Goal: Information Seeking & Learning: Learn about a topic

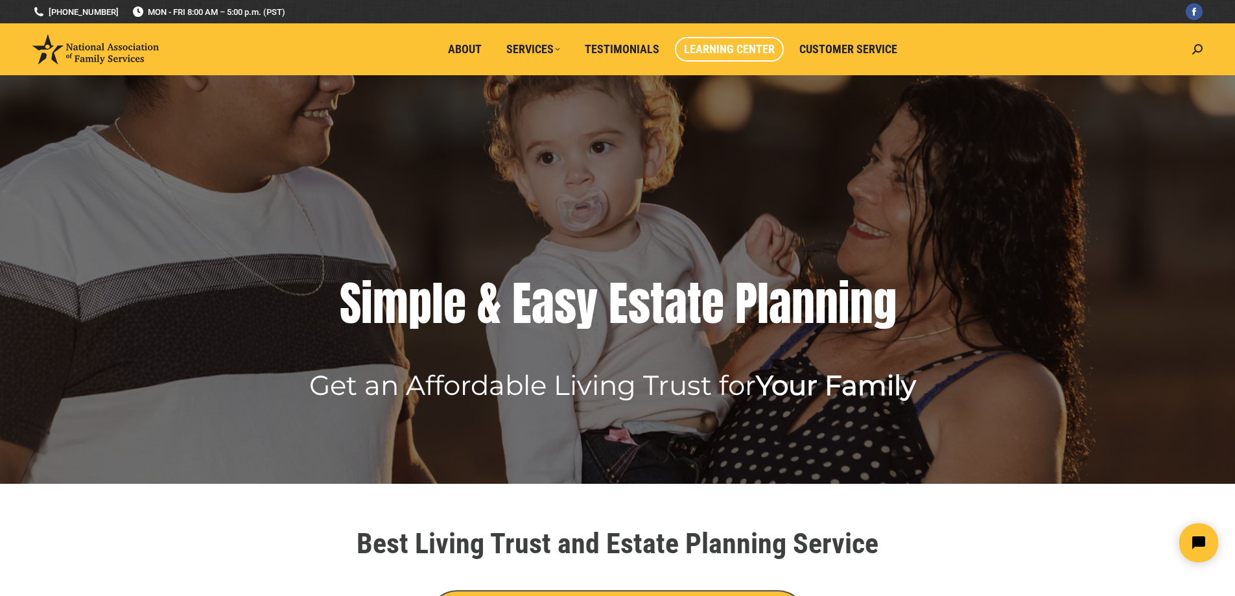
click at [728, 48] on span "Learning Center" at bounding box center [729, 49] width 91 height 14
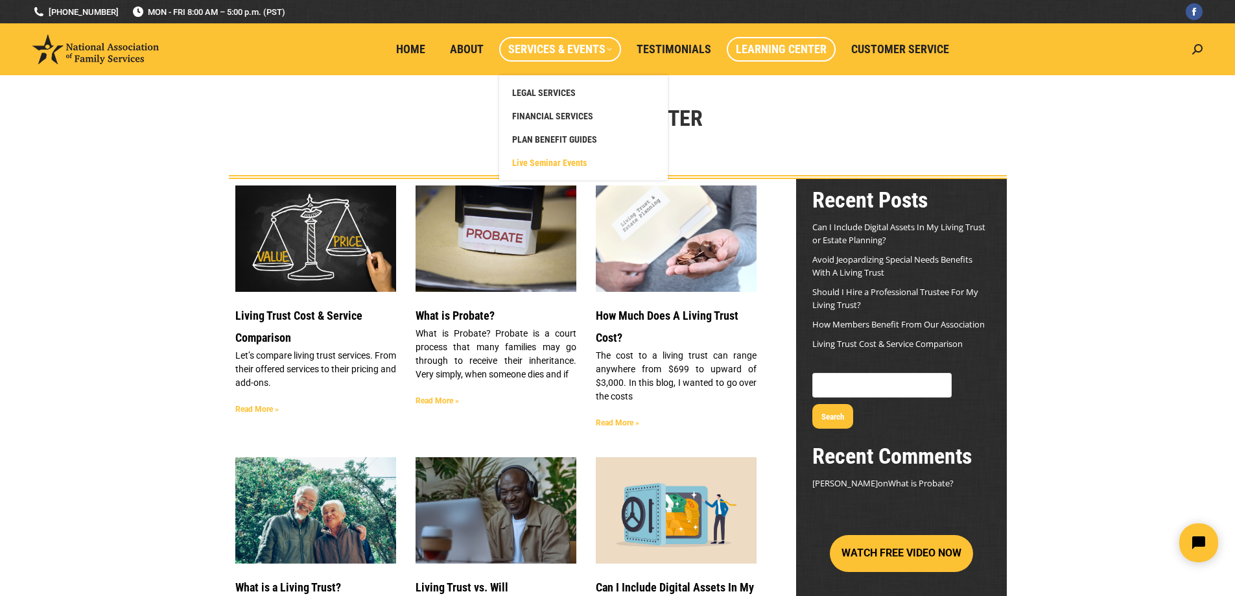
click at [542, 163] on span "Live Seminar Events" at bounding box center [549, 163] width 75 height 12
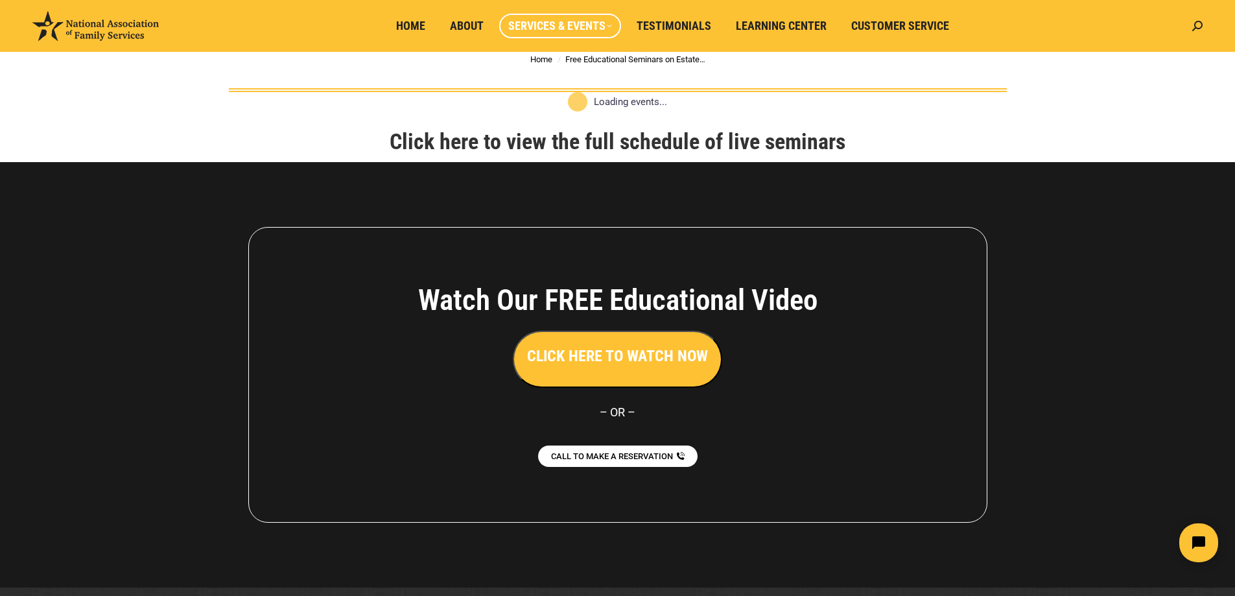
scroll to position [121, 0]
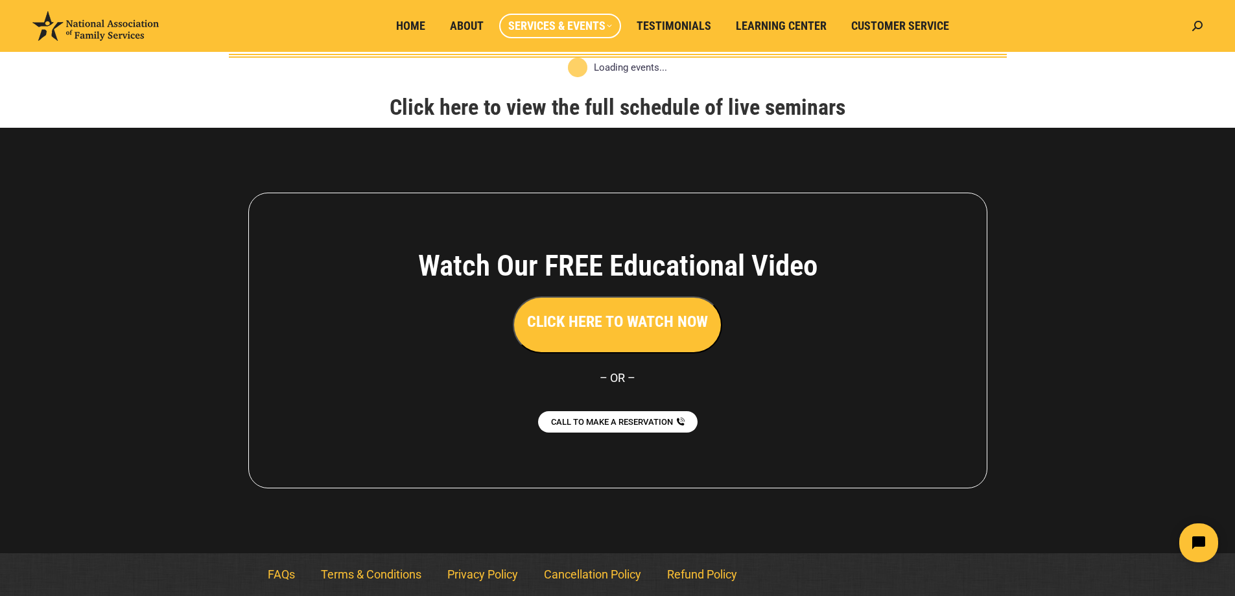
click at [610, 321] on h3 "CLICK HERE TO WATCH NOW" at bounding box center [617, 321] width 181 height 22
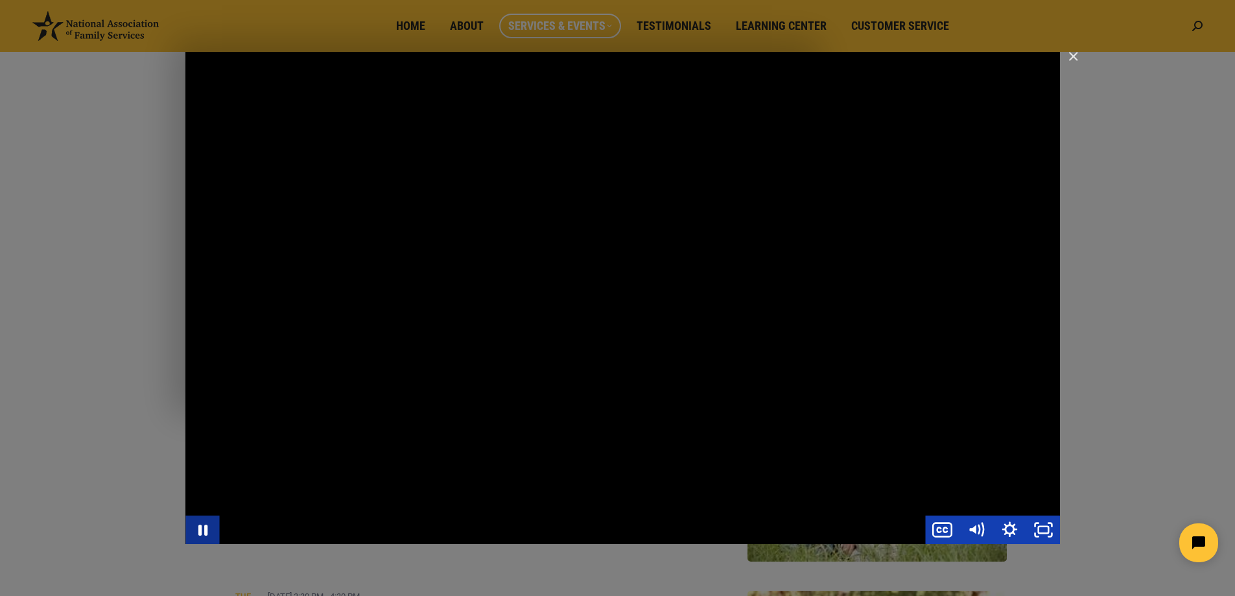
click at [205, 535] on icon "Pause" at bounding box center [202, 529] width 34 height 29
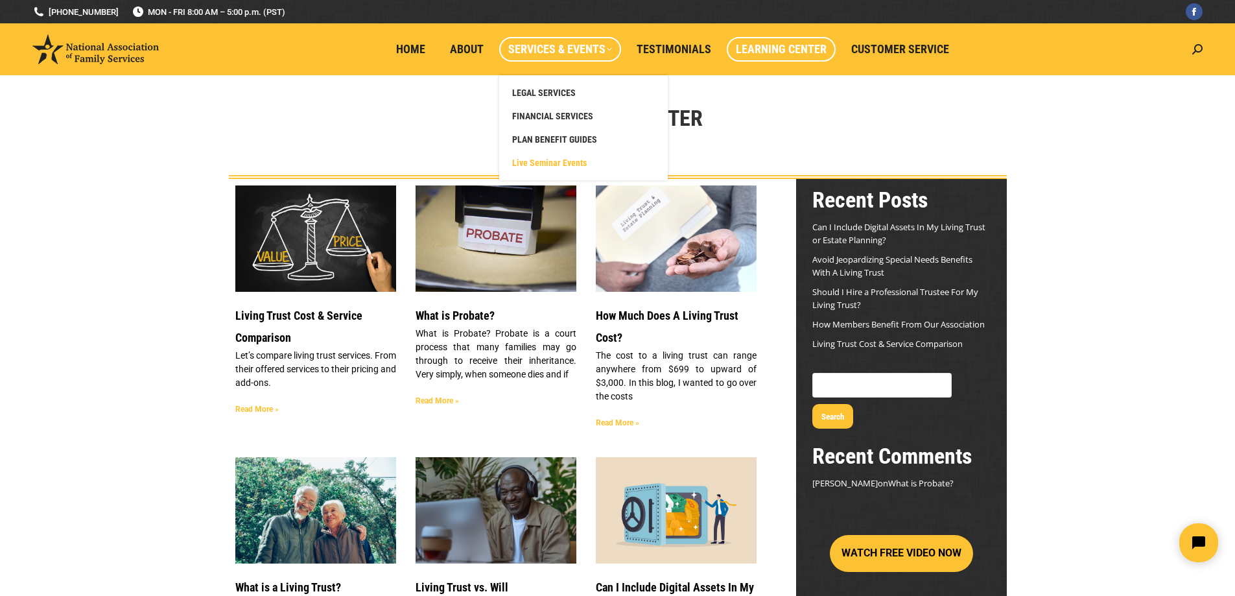
click at [527, 167] on span "Live Seminar Events" at bounding box center [549, 163] width 75 height 12
